Goal: Task Accomplishment & Management: Manage account settings

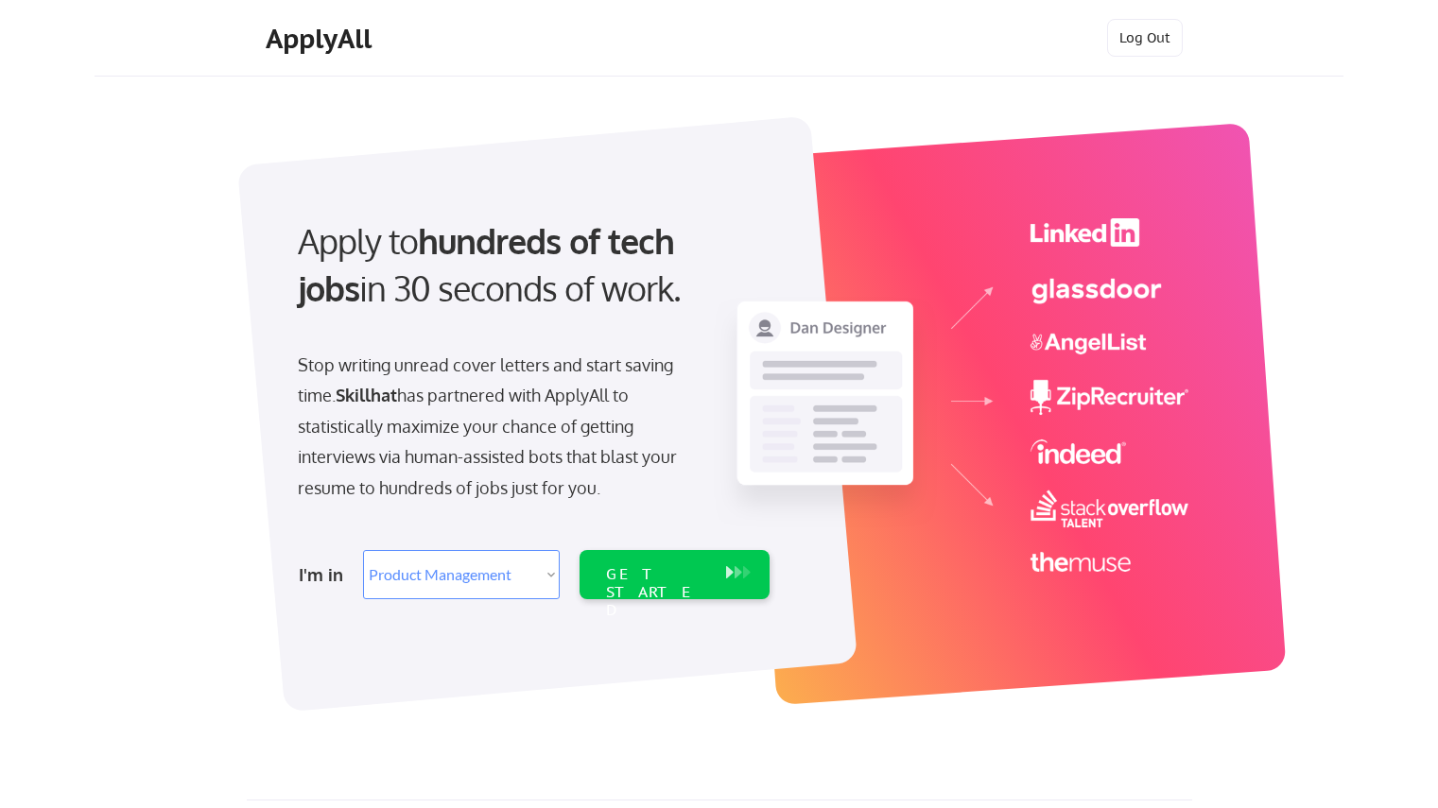
select select ""product""
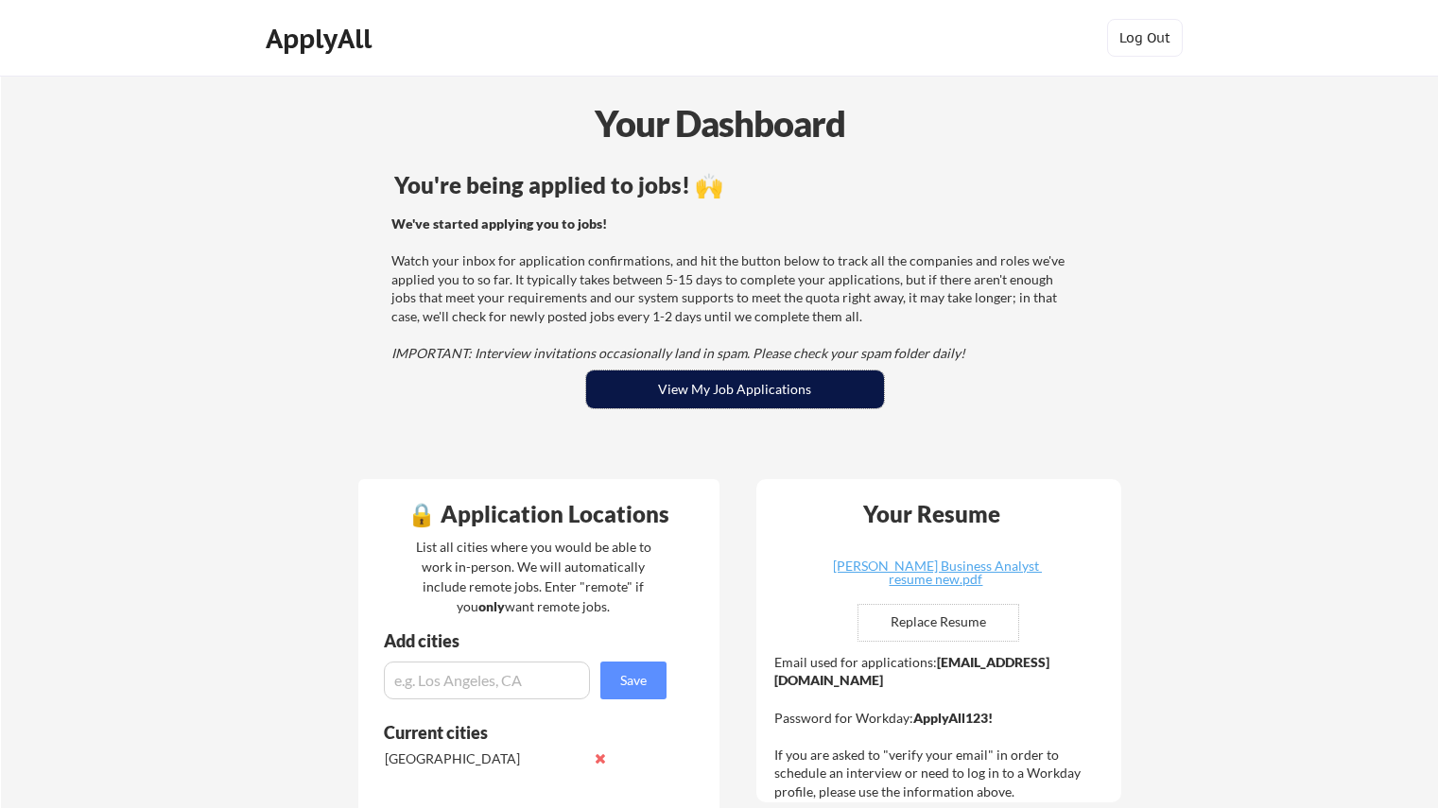
click at [699, 389] on button "View My Job Applications" at bounding box center [735, 390] width 298 height 38
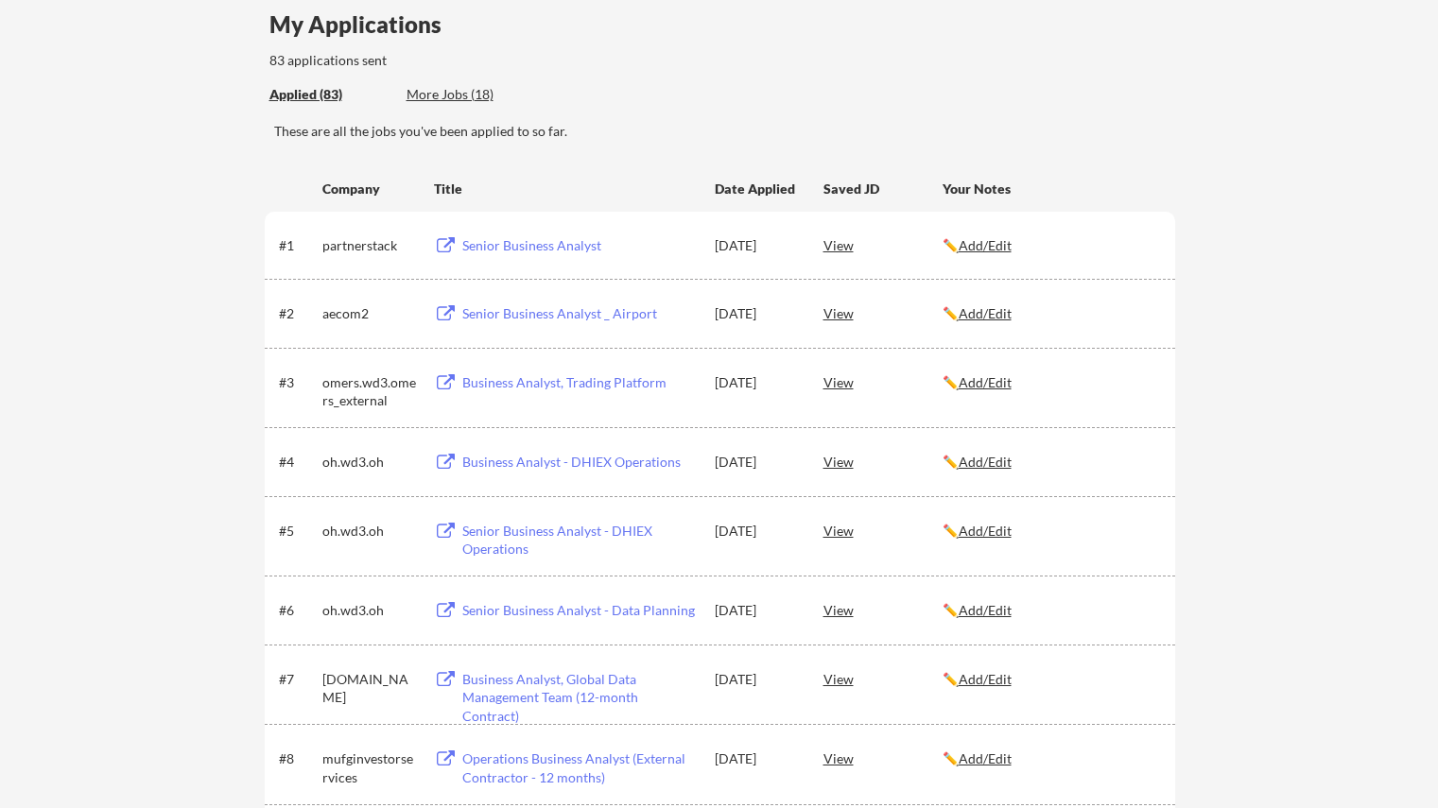
scroll to position [156, 0]
click at [481, 247] on div "Senior Business Analyst" at bounding box center [579, 247] width 234 height 19
